Goal: Task Accomplishment & Management: Use online tool/utility

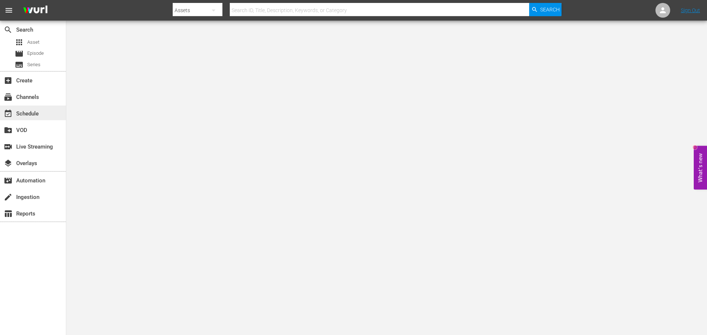
click at [38, 110] on div "event_available Schedule" at bounding box center [20, 112] width 41 height 7
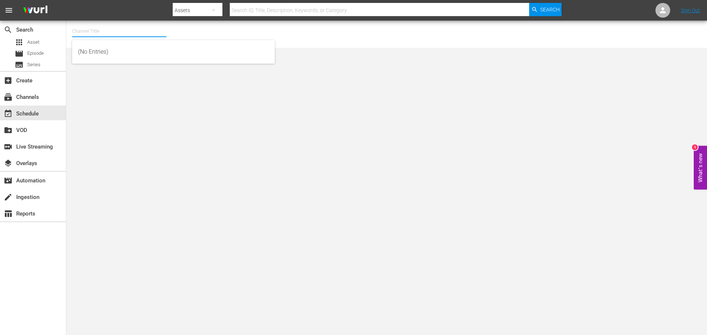
click at [118, 24] on input "text" at bounding box center [119, 31] width 94 height 18
type input "walking dead"
click at [52, 93] on div "subscriptions Channels" at bounding box center [33, 96] width 66 height 15
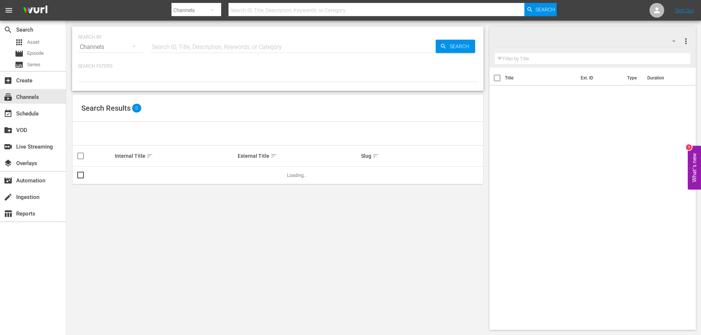
click at [189, 43] on input "text" at bounding box center [293, 47] width 286 height 18
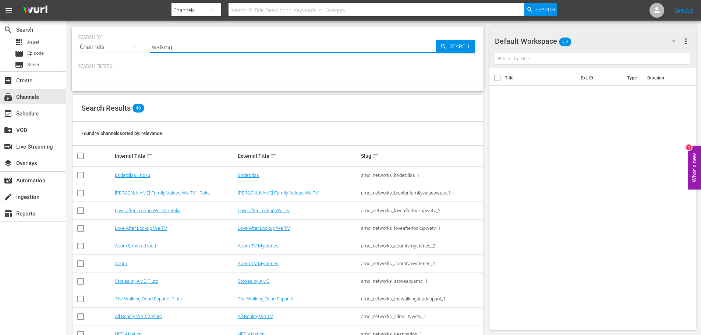
type input "walking"
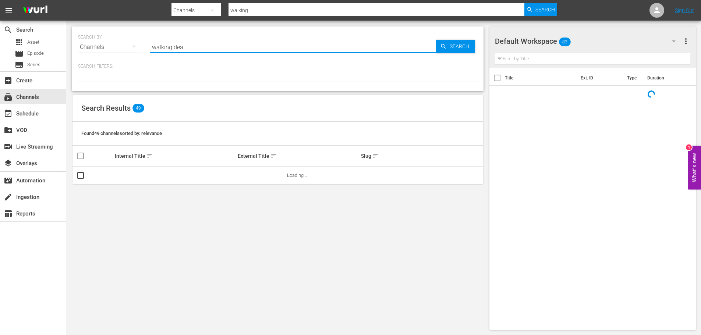
type input "walking dead"
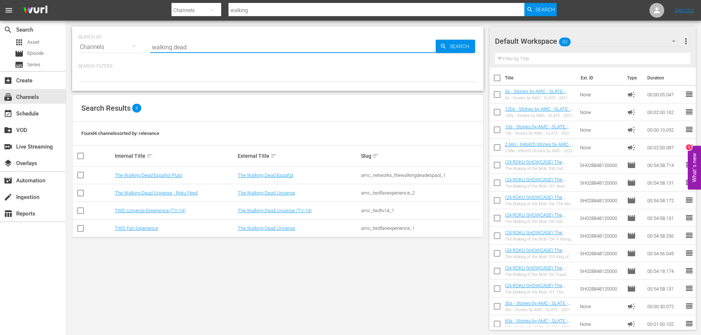
click at [202, 45] on input "walking dead" at bounding box center [293, 47] width 286 height 18
type input "walking dead"
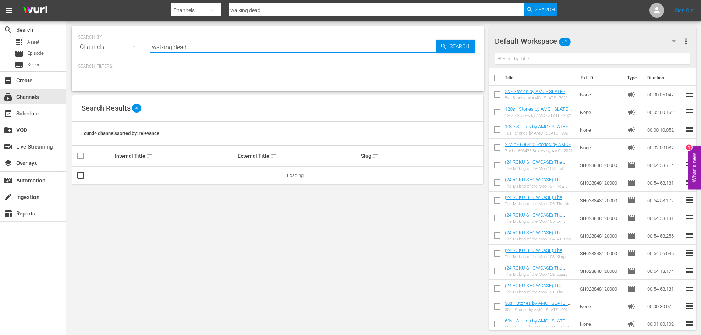
click at [196, 46] on input "walking dead" at bounding box center [293, 47] width 286 height 18
type input "walking dea"
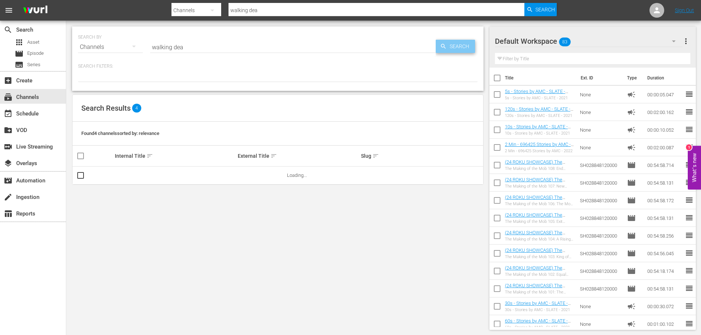
click at [463, 43] on span "Search" at bounding box center [461, 46] width 28 height 13
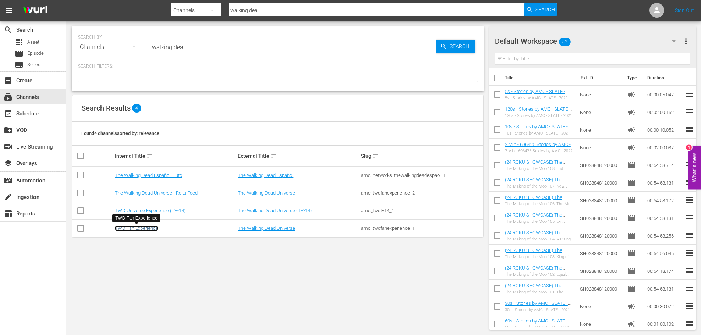
click at [142, 227] on link "TWD Fan Experience" at bounding box center [136, 229] width 43 height 6
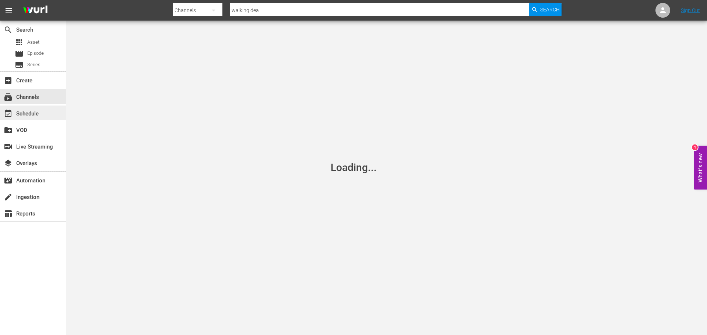
click at [27, 116] on div "event_available Schedule" at bounding box center [20, 112] width 41 height 7
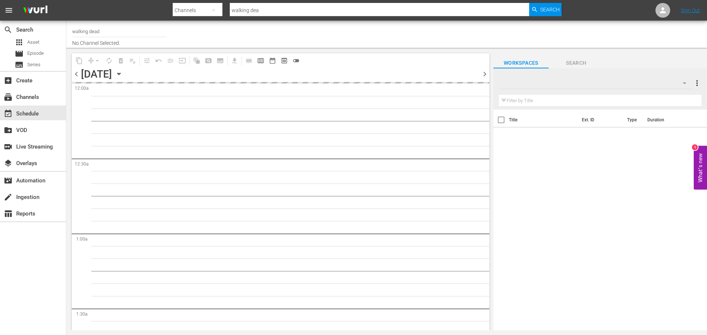
type input "TWD Fan Experience (565)"
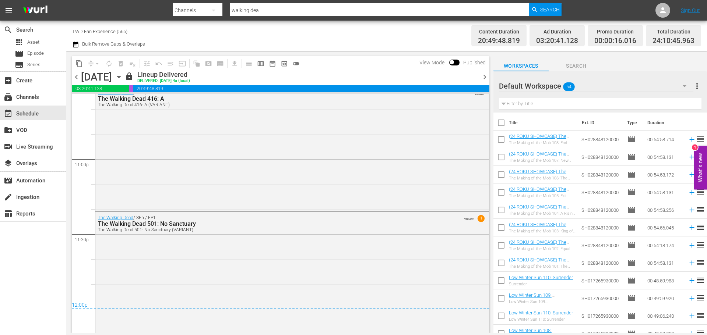
scroll to position [3395, 0]
